Goal: Information Seeking & Learning: Learn about a topic

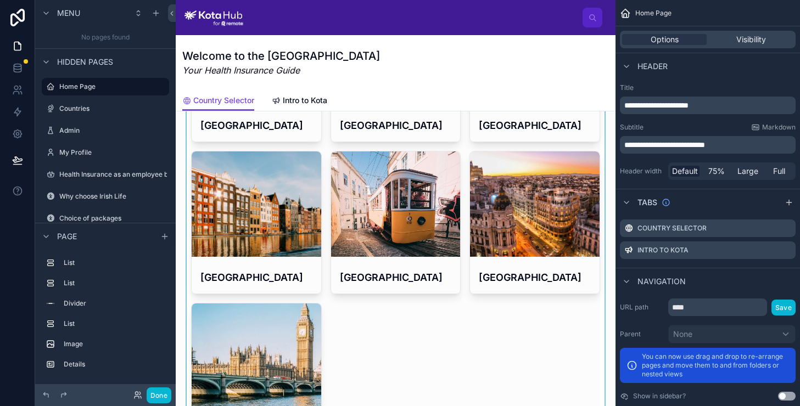
scroll to position [409, 0]
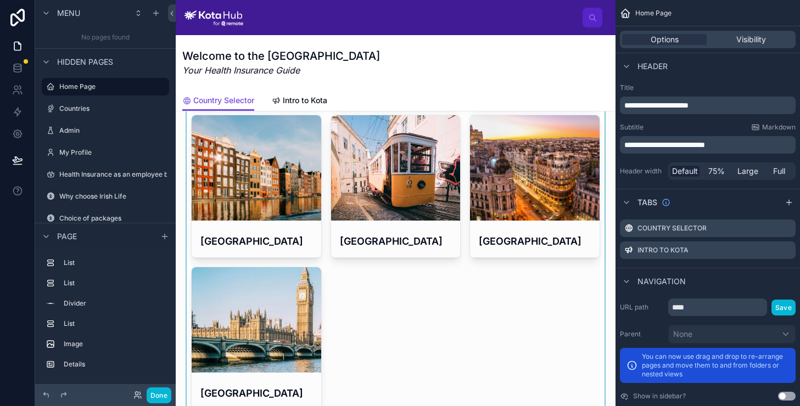
click at [267, 297] on div at bounding box center [396, 110] width 422 height 609
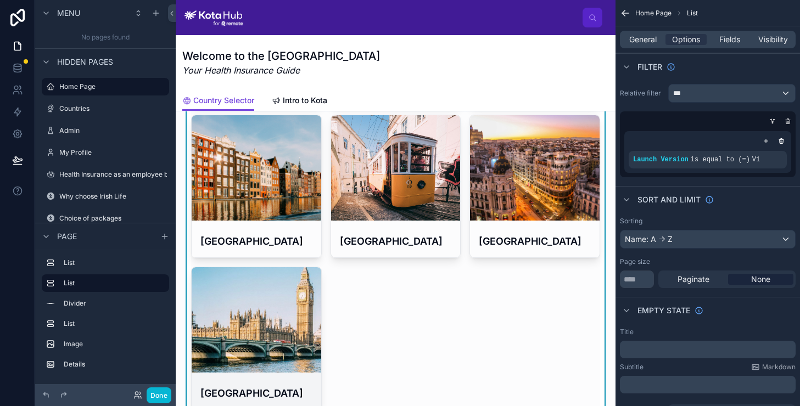
click at [258, 314] on div at bounding box center [257, 320] width 130 height 13
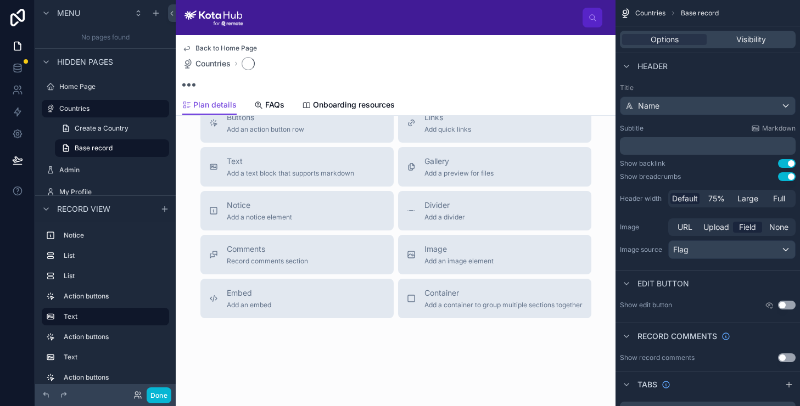
scroll to position [393, 0]
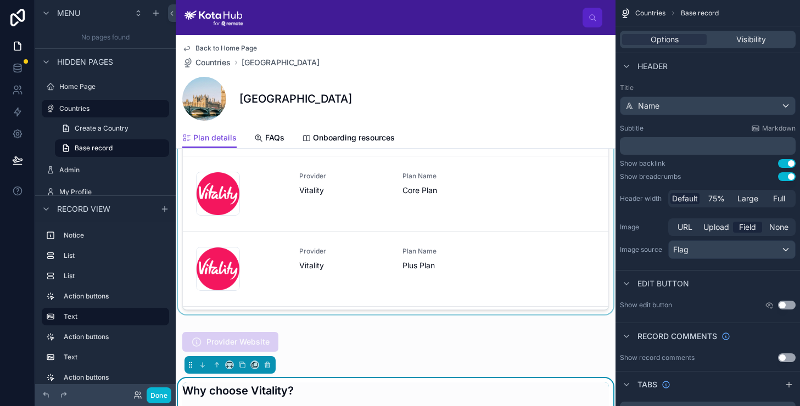
scroll to position [273, 0]
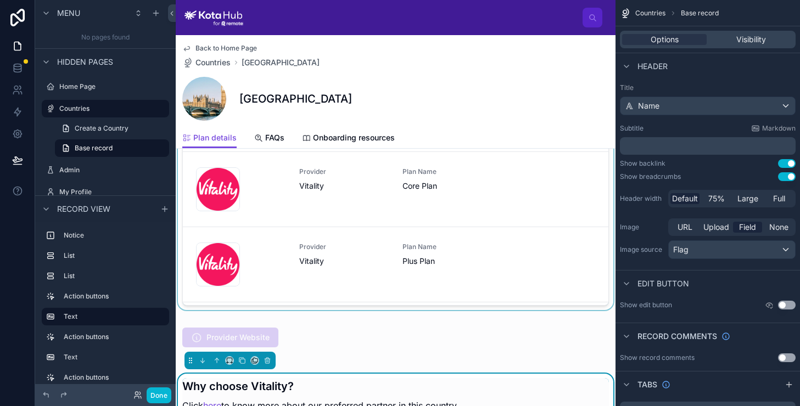
click at [311, 200] on div at bounding box center [396, 156] width 440 height 318
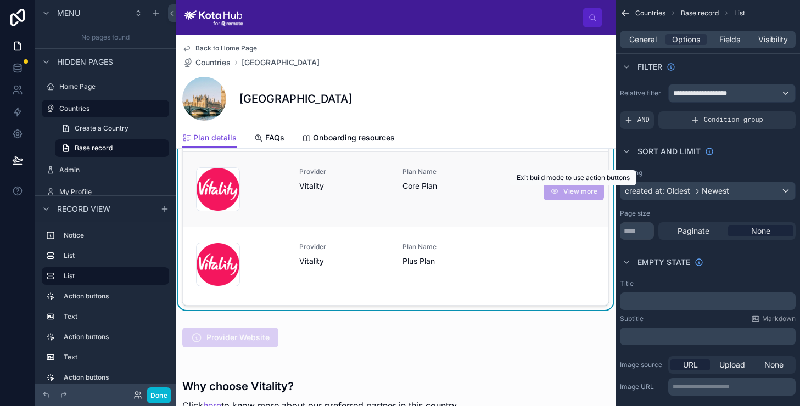
click at [566, 193] on span "View more" at bounding box center [574, 191] width 60 height 9
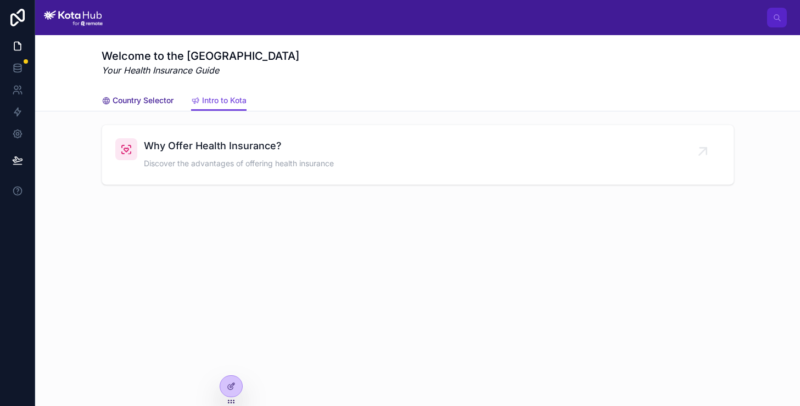
click at [171, 98] on span "Country Selector" at bounding box center [143, 100] width 61 height 11
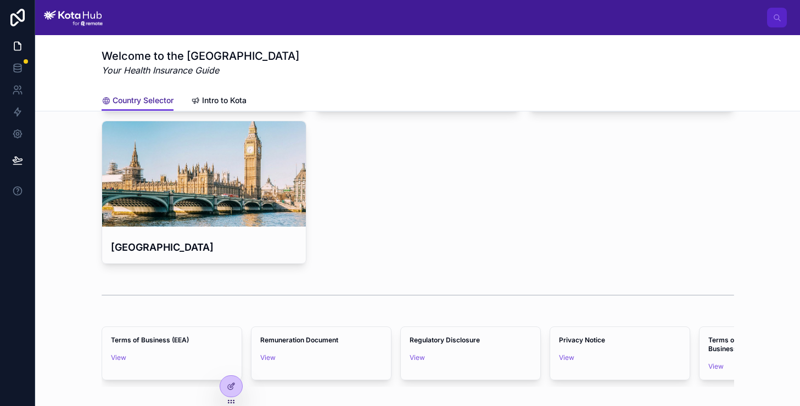
scroll to position [545, 0]
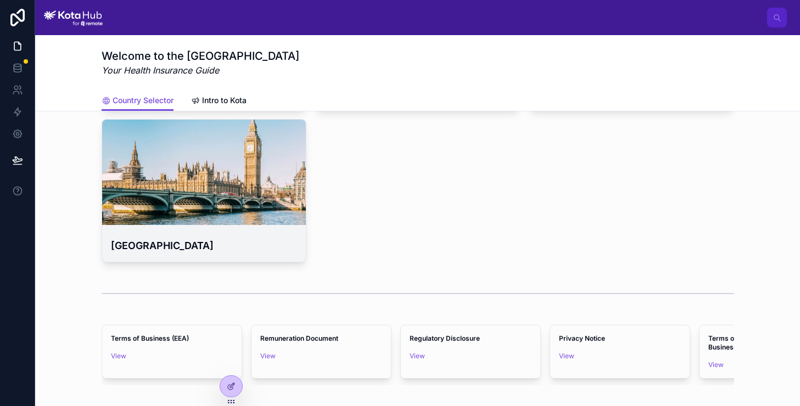
click at [260, 231] on div "[GEOGRAPHIC_DATA]" at bounding box center [204, 246] width 204 height 32
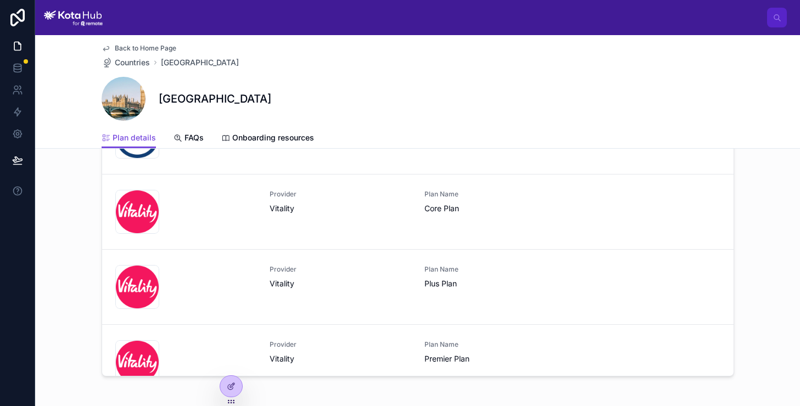
scroll to position [50, 0]
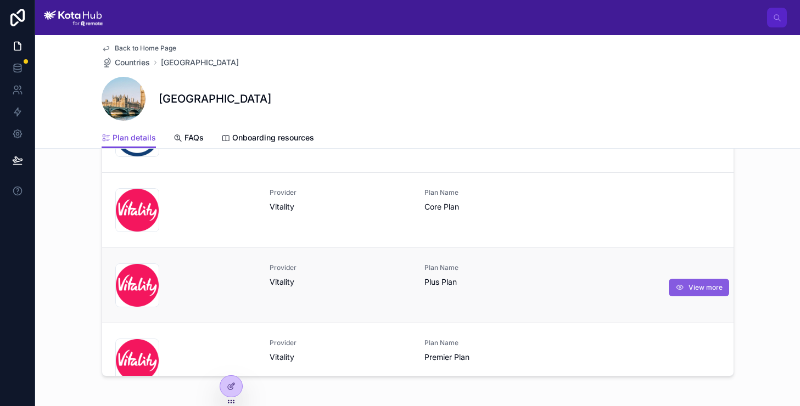
click at [700, 283] on span "View more" at bounding box center [706, 287] width 34 height 9
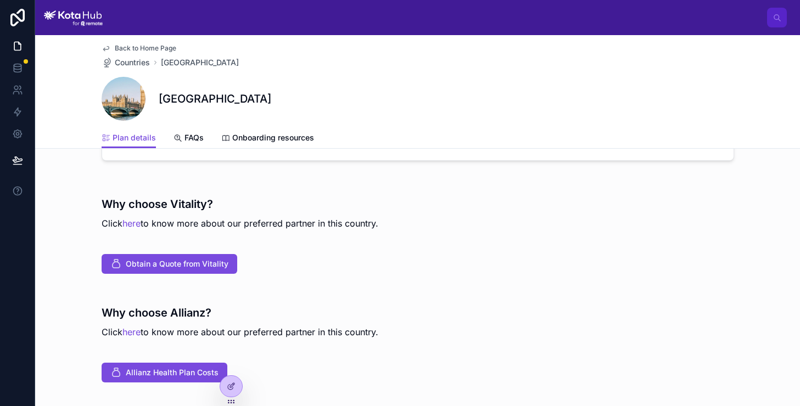
scroll to position [416, 0]
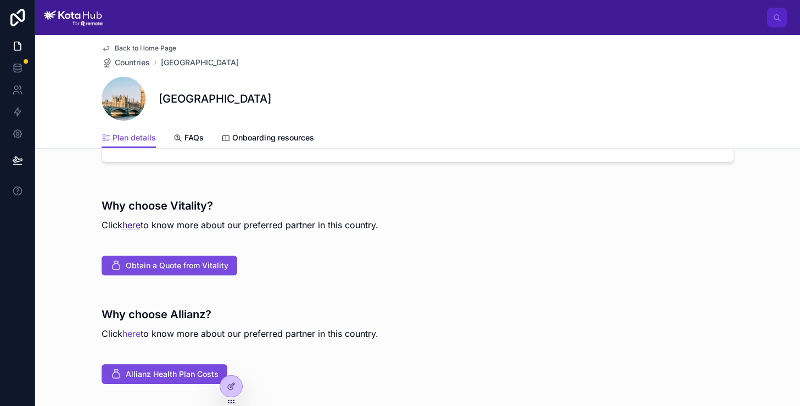
click at [127, 228] on link "here" at bounding box center [131, 225] width 18 height 11
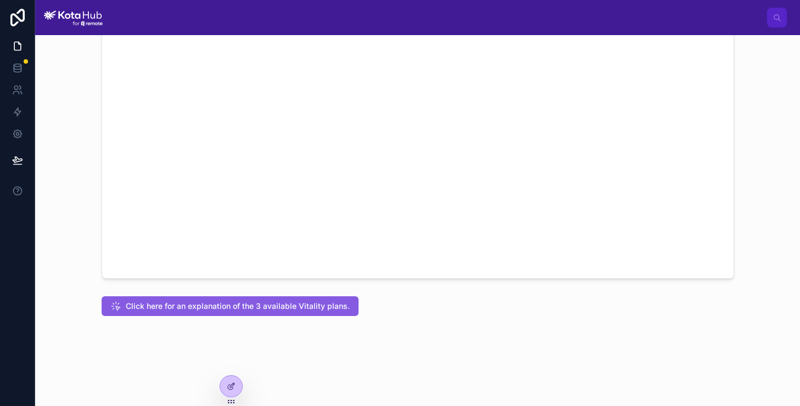
scroll to position [130, 0]
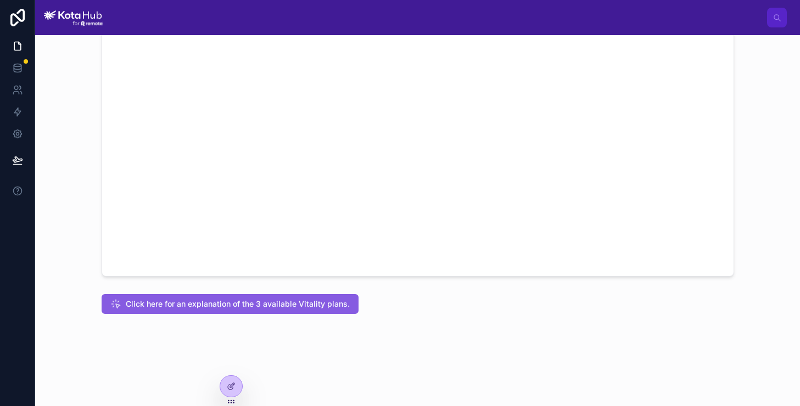
click at [289, 299] on span "Click here for an explanation of the 3 available Vitality plans." at bounding box center [238, 304] width 224 height 11
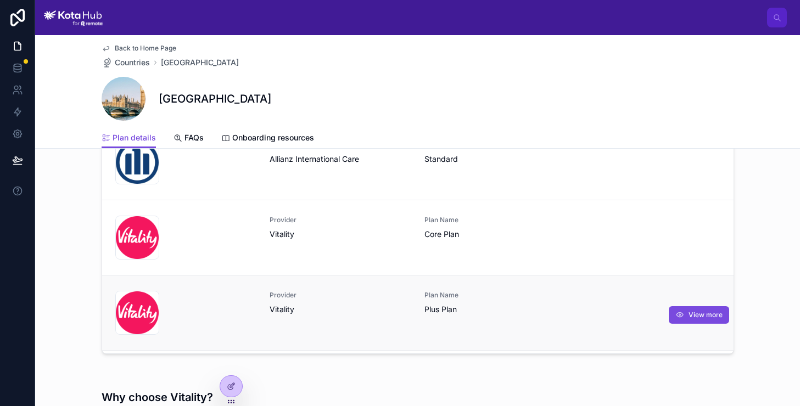
scroll to position [72, 0]
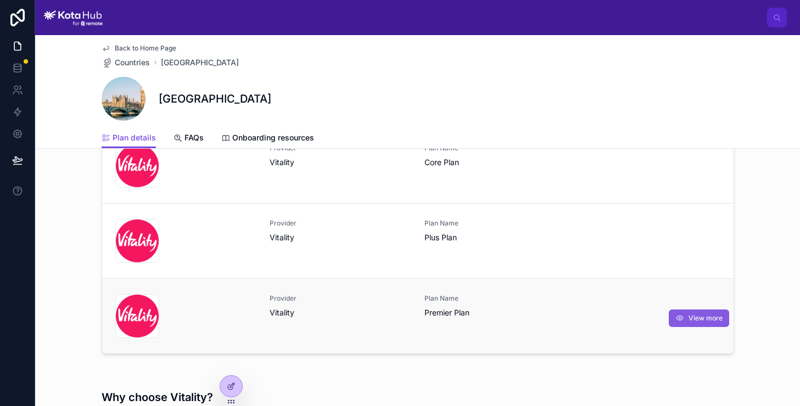
click at [689, 321] on span "View more" at bounding box center [706, 318] width 34 height 9
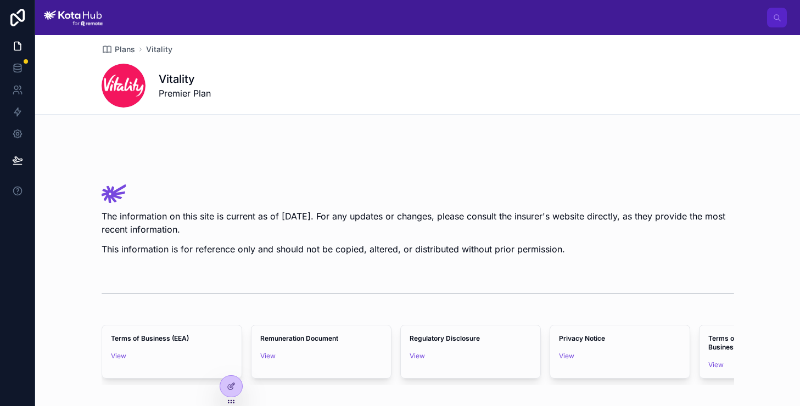
scroll to position [929, 0]
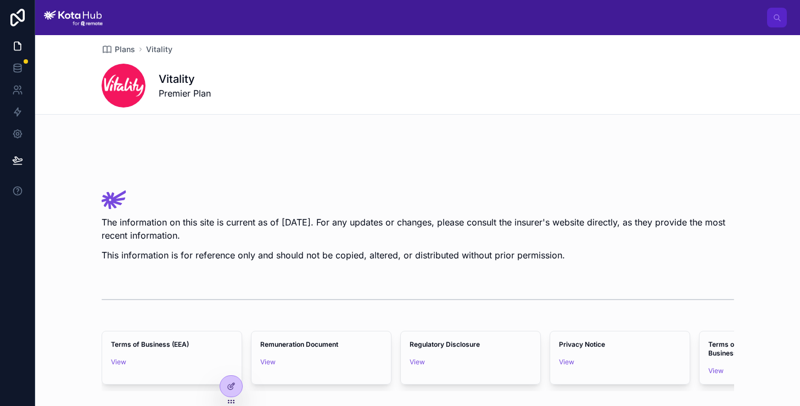
click at [113, 200] on img at bounding box center [114, 200] width 25 height 19
click at [99, 222] on div "The information on this site is current as of October 2024. For any updates or …" at bounding box center [417, 229] width 765 height 87
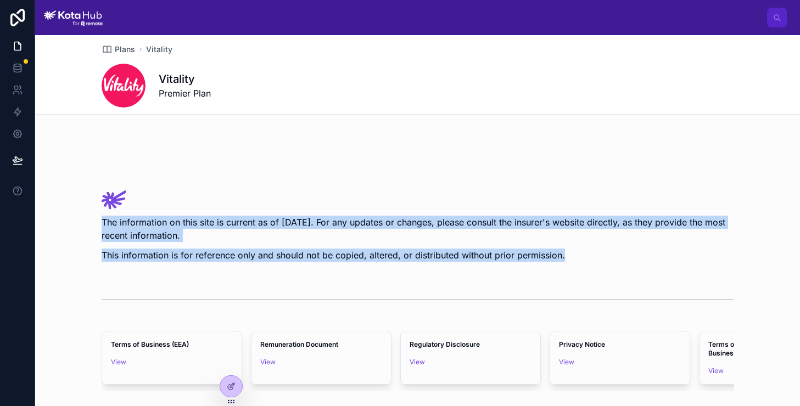
drag, startPoint x: 102, startPoint y: 222, endPoint x: 572, endPoint y: 261, distance: 471.8
click at [572, 261] on div "The information on this site is current as of October 2024. For any updates or …" at bounding box center [418, 226] width 633 height 71
copy div "The information on this site is current as of October 2024. For any updates or …"
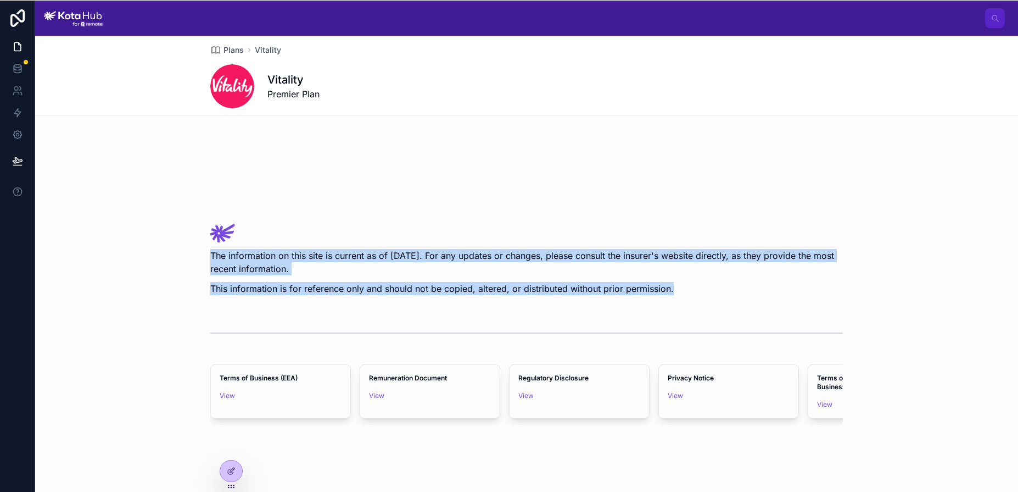
scroll to position [959, 0]
